Goal: Task Accomplishment & Management: Complete application form

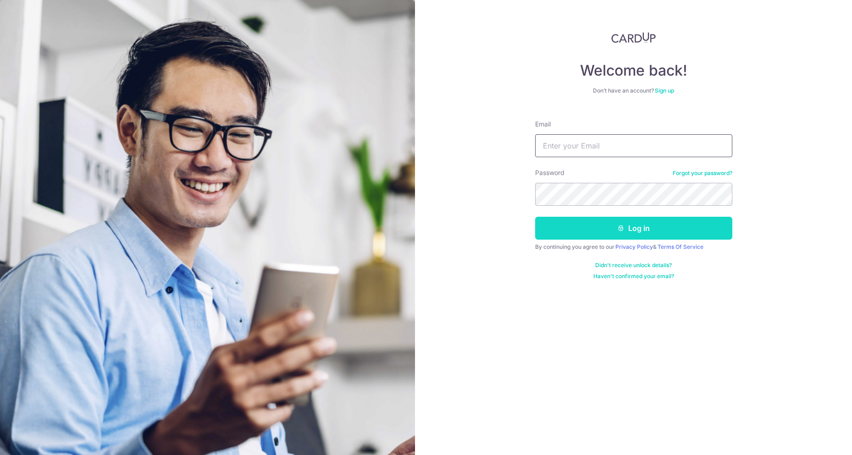
type input "cletang@gmail.com"
click at [586, 228] on button "Log in" at bounding box center [633, 228] width 197 height 23
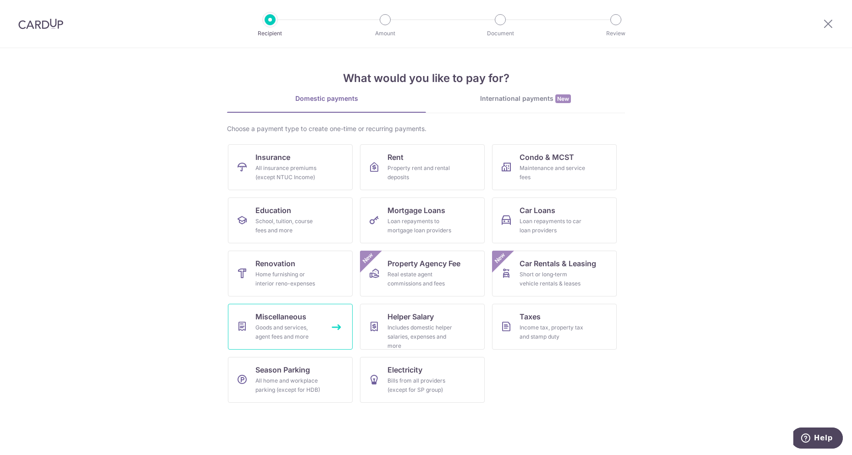
click at [321, 323] on link "Miscellaneous Goods and services, agent fees and more" at bounding box center [290, 327] width 125 height 46
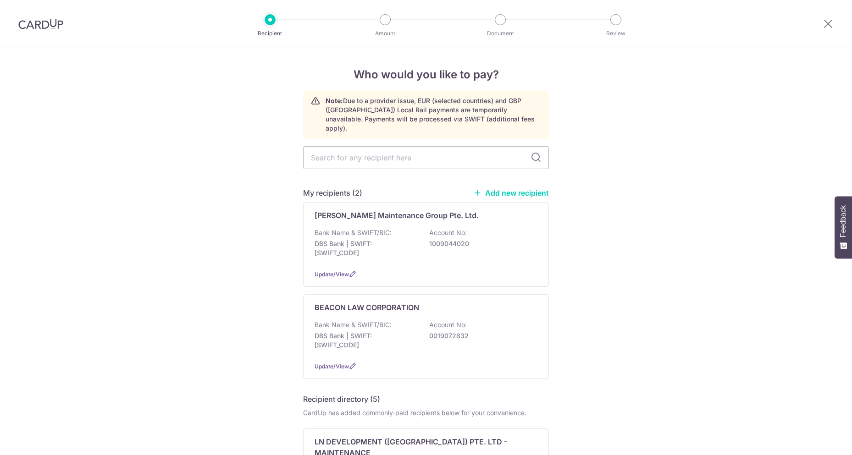
click at [349, 228] on p "Bank Name & SWIFT/BIC:" at bounding box center [353, 232] width 77 height 9
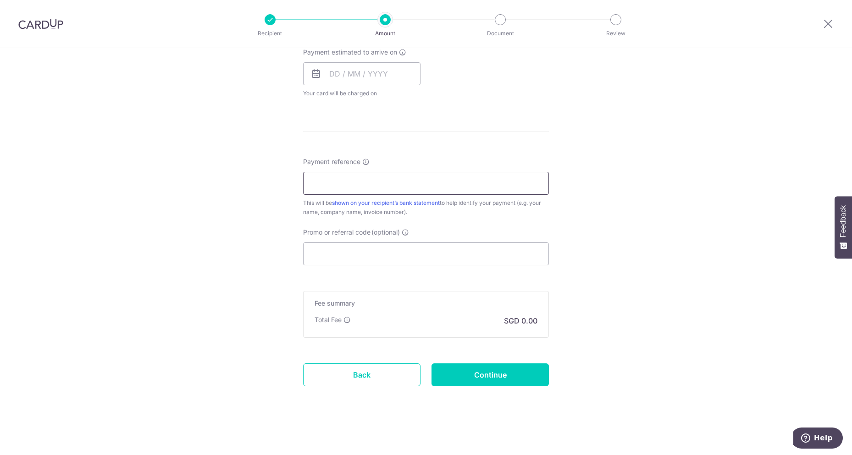
click at [348, 189] on input "Payment reference" at bounding box center [426, 183] width 246 height 23
paste input "P511477"
type input "P511477"
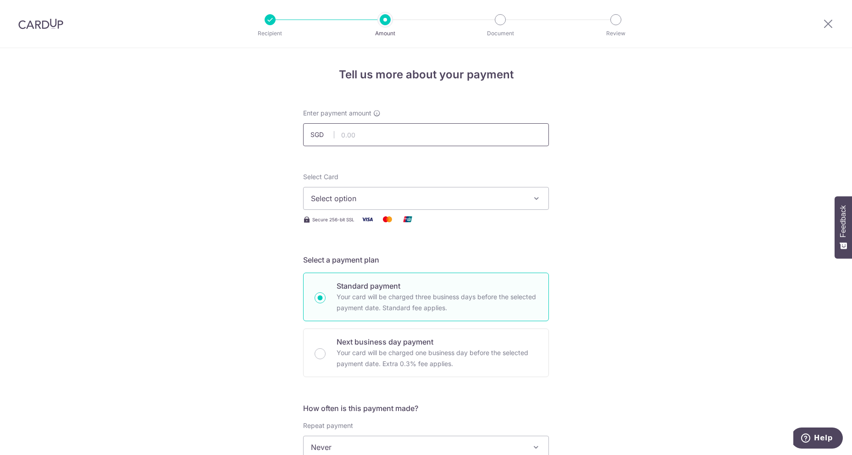
click at [354, 138] on input "text" at bounding box center [426, 134] width 246 height 23
type input "287.76"
drag, startPoint x: 267, startPoint y: 171, endPoint x: 275, endPoint y: 174, distance: 8.1
click at [267, 171] on div "Tell us more about your payment Enter payment amount SGD 287.76 287.76 Select C…" at bounding box center [426, 462] width 852 height 829
click at [349, 198] on span "Select option" at bounding box center [418, 198] width 214 height 11
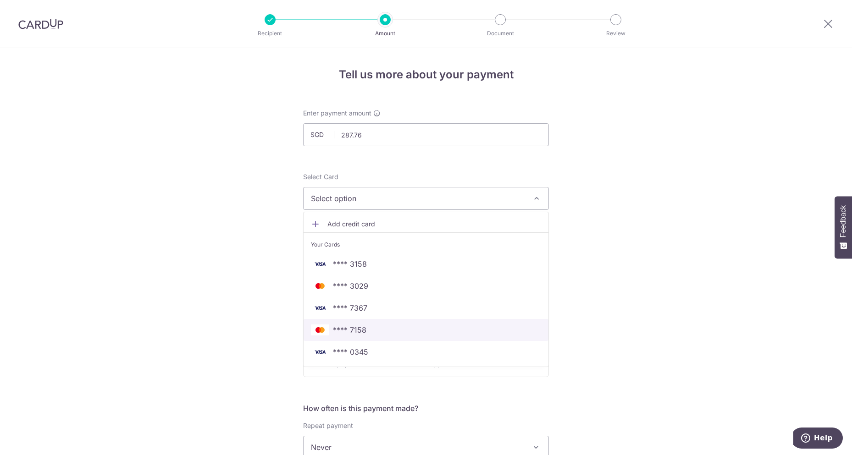
click at [418, 328] on span "**** 7158" at bounding box center [426, 330] width 230 height 11
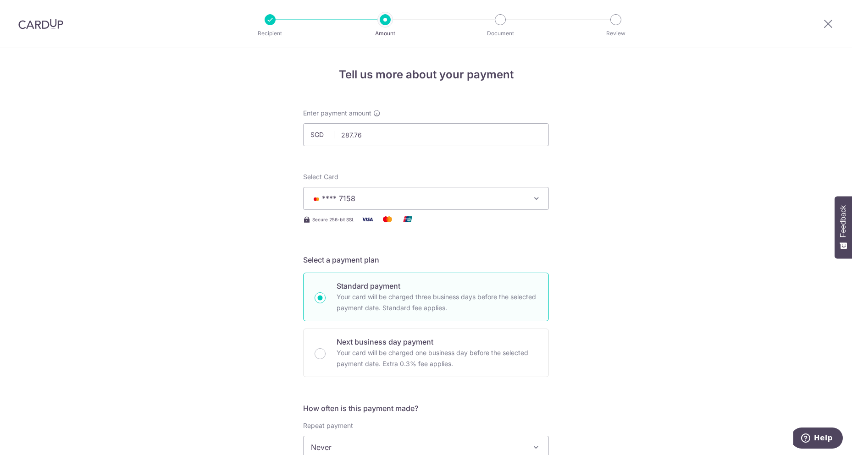
click at [615, 248] on div "Tell us more about your payment Enter payment amount SGD 287.76 287.76 Select C…" at bounding box center [426, 462] width 852 height 829
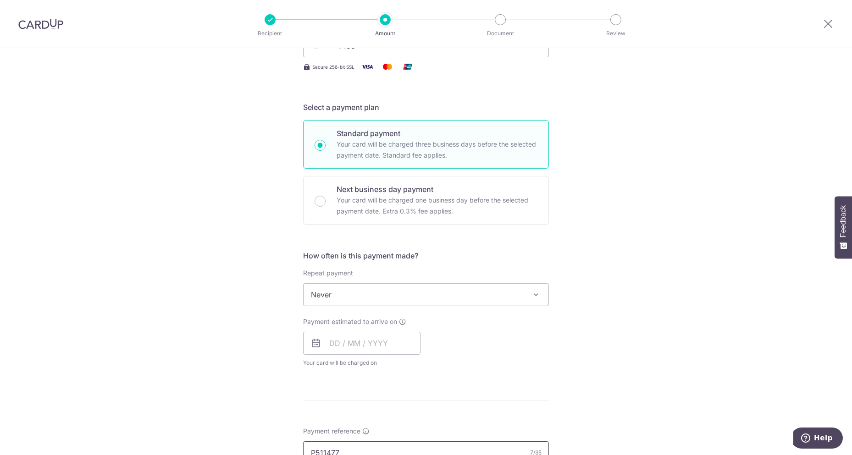
scroll to position [306, 0]
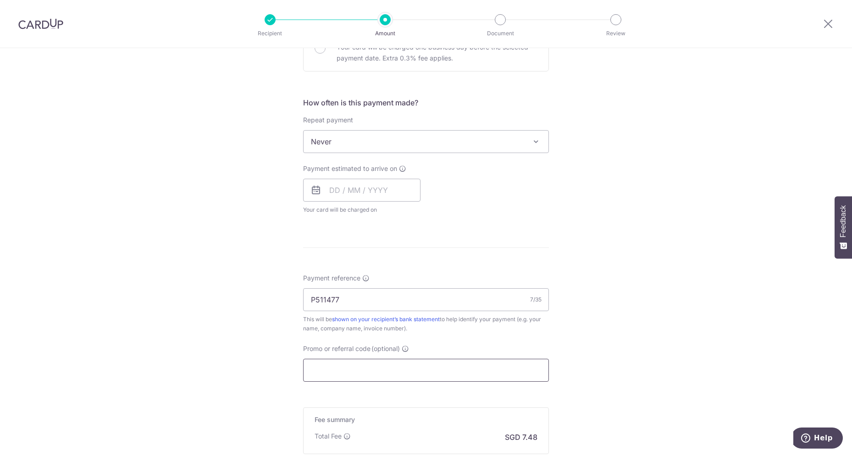
click at [360, 372] on input "Promo or referral code (optional)" at bounding box center [426, 370] width 246 height 23
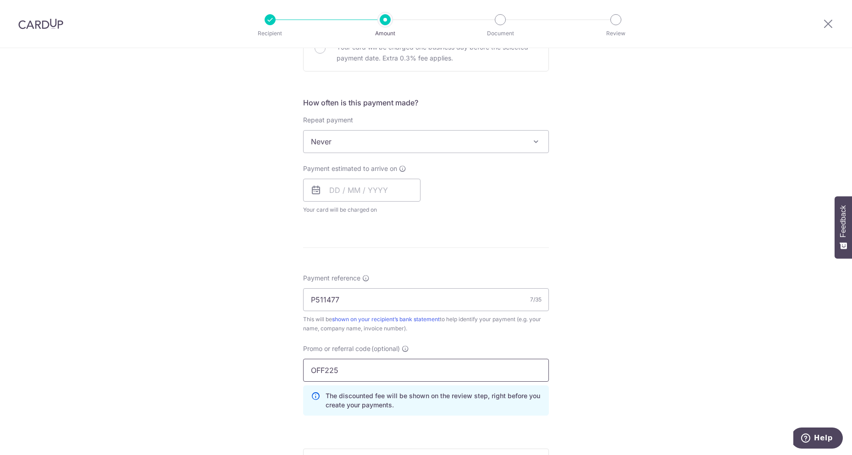
type input "OFF225"
click at [583, 309] on div "Tell us more about your payment Enter payment amount SGD 287.76 287.76 Select C…" at bounding box center [426, 177] width 852 height 871
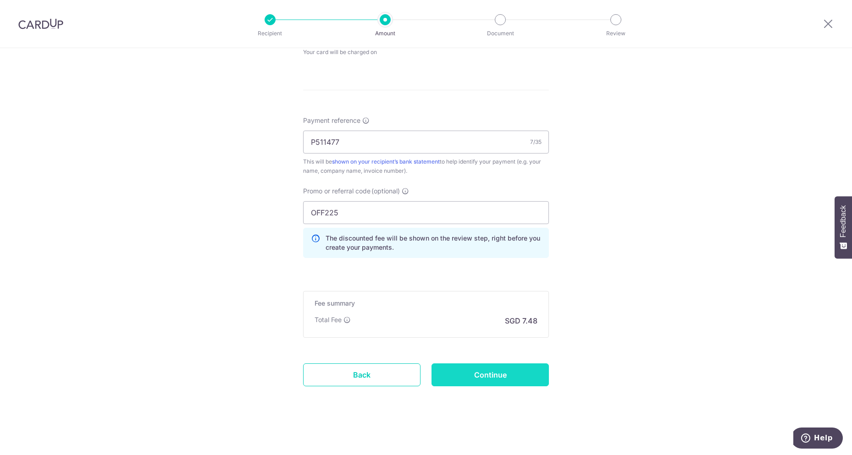
click at [496, 371] on input "Continue" at bounding box center [489, 375] width 117 height 23
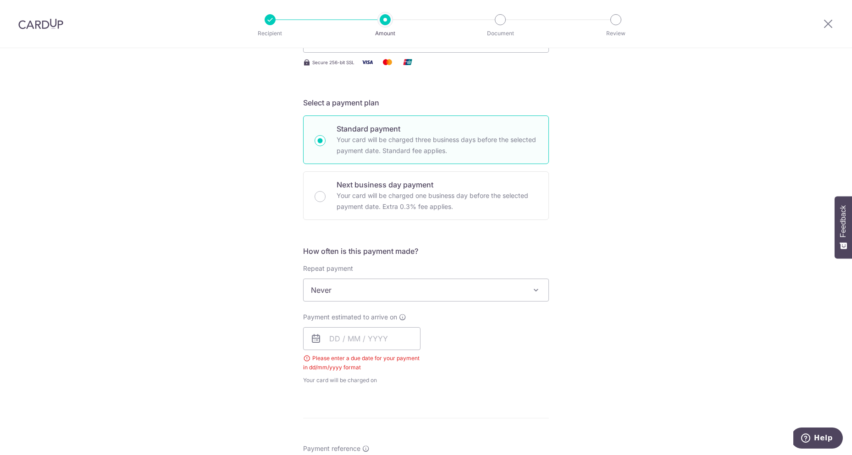
click at [444, 291] on span "Never" at bounding box center [426, 290] width 245 height 22
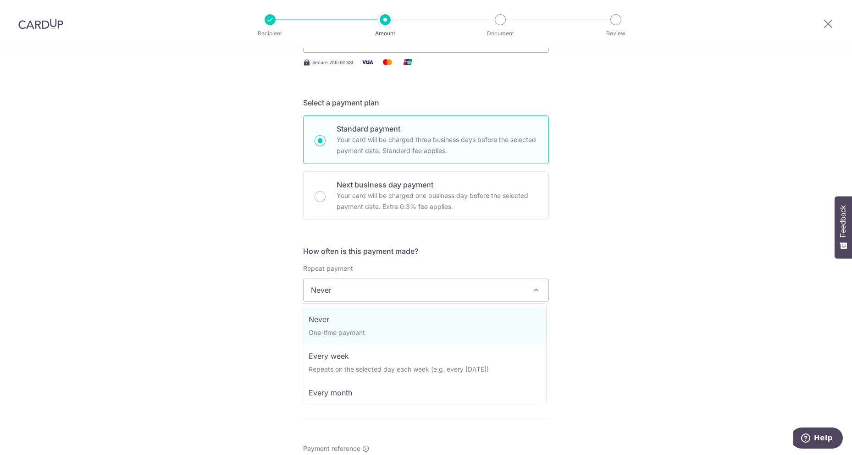
click at [444, 291] on span "Never" at bounding box center [426, 290] width 245 height 22
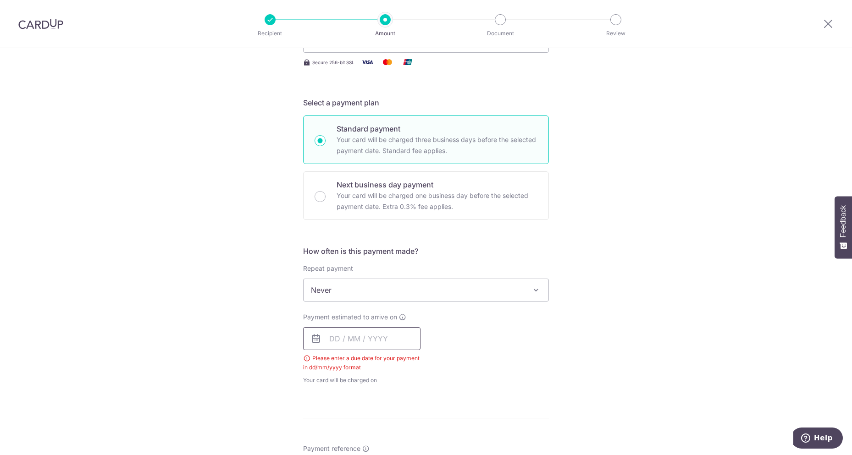
click at [339, 349] on input "text" at bounding box center [361, 338] width 117 height 23
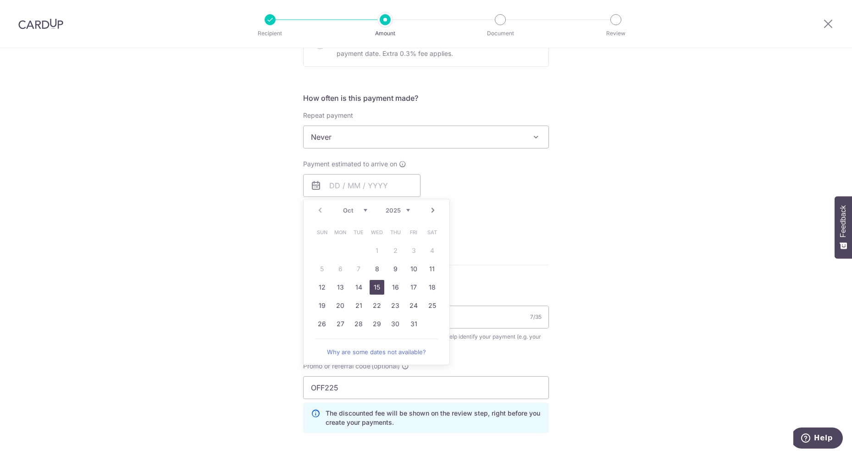
drag, startPoint x: 370, startPoint y: 286, endPoint x: 248, endPoint y: 299, distance: 123.2
click at [370, 286] on link "15" at bounding box center [377, 287] width 15 height 15
type input "[DATE]"
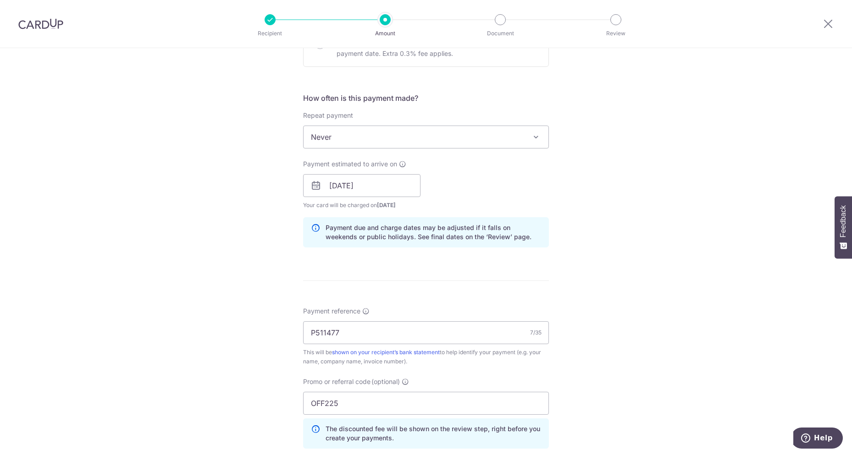
click at [248, 299] on div "Tell us more about your payment Enter payment amount SGD 287.76 287.76 Select C…" at bounding box center [426, 192] width 852 height 908
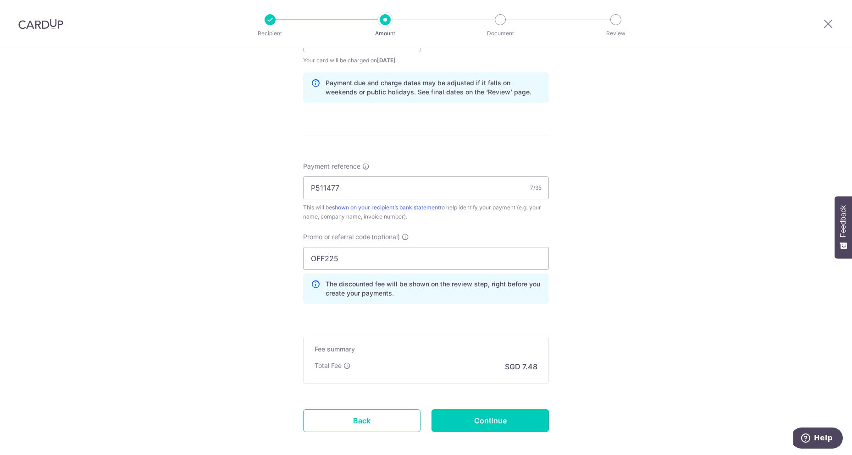
scroll to position [463, 0]
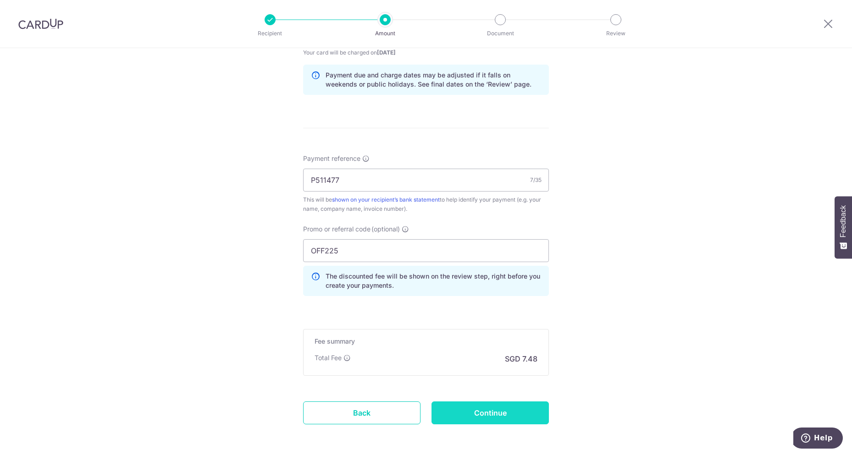
click at [473, 413] on input "Continue" at bounding box center [489, 413] width 117 height 23
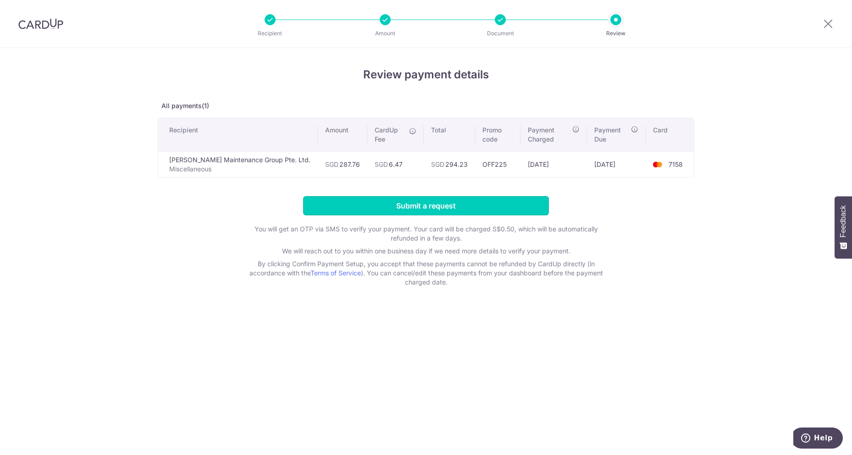
click at [437, 197] on input "Submit a request" at bounding box center [426, 205] width 246 height 19
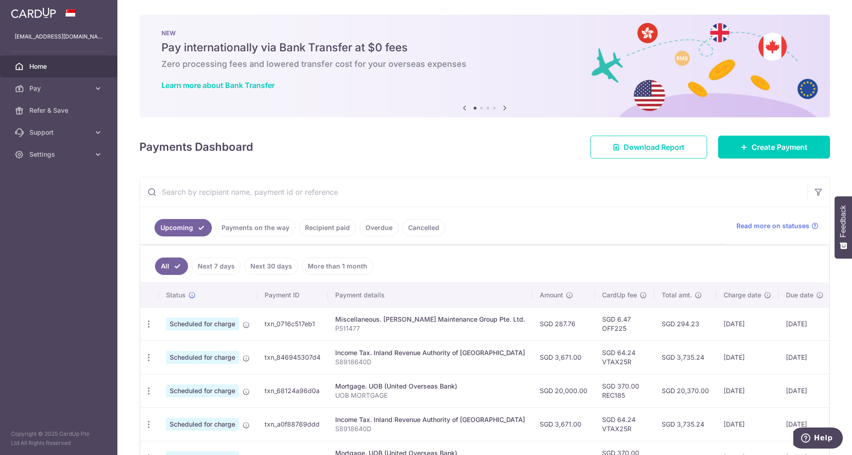
scroll to position [153, 0]
